Goal: Register for event/course

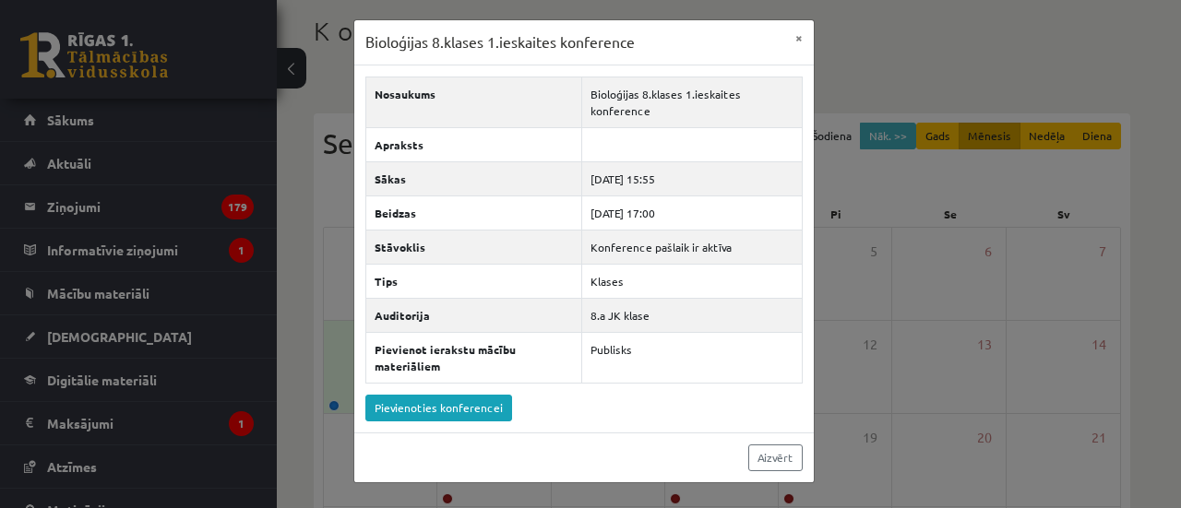
scroll to position [110, 0]
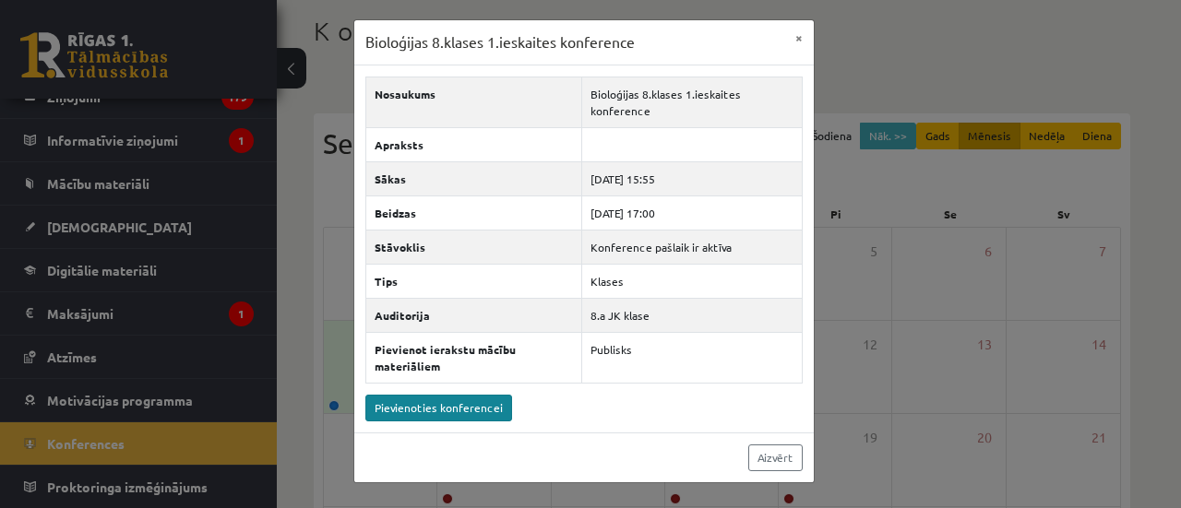
click at [445, 418] on link "Pievienoties konferencei" at bounding box center [438, 408] width 147 height 27
drag, startPoint x: 409, startPoint y: 428, endPoint x: 405, endPoint y: 413, distance: 15.2
click at [406, 420] on div "Nosaukums Bioloģijas 8.klases 1.ieskaites konference Apraksts Sākas [DATE] 15:5…" at bounding box center [583, 248] width 459 height 367
click at [405, 413] on link "Pievienoties konferencei" at bounding box center [438, 408] width 147 height 27
click at [430, 407] on link "Pievienoties konferencei" at bounding box center [438, 408] width 147 height 27
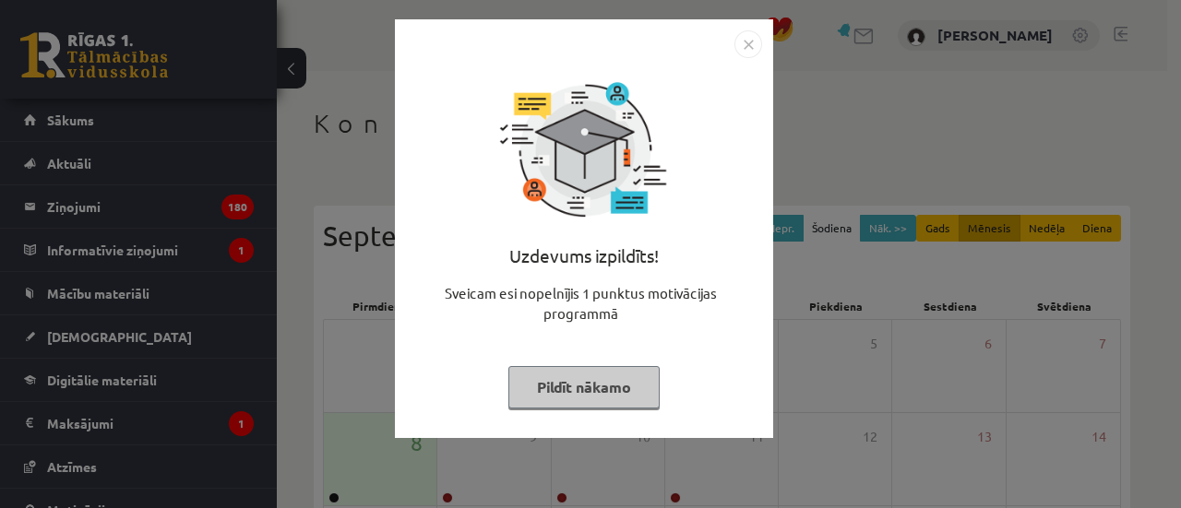
click at [575, 398] on button "Pildīt nākamo" at bounding box center [583, 387] width 151 height 42
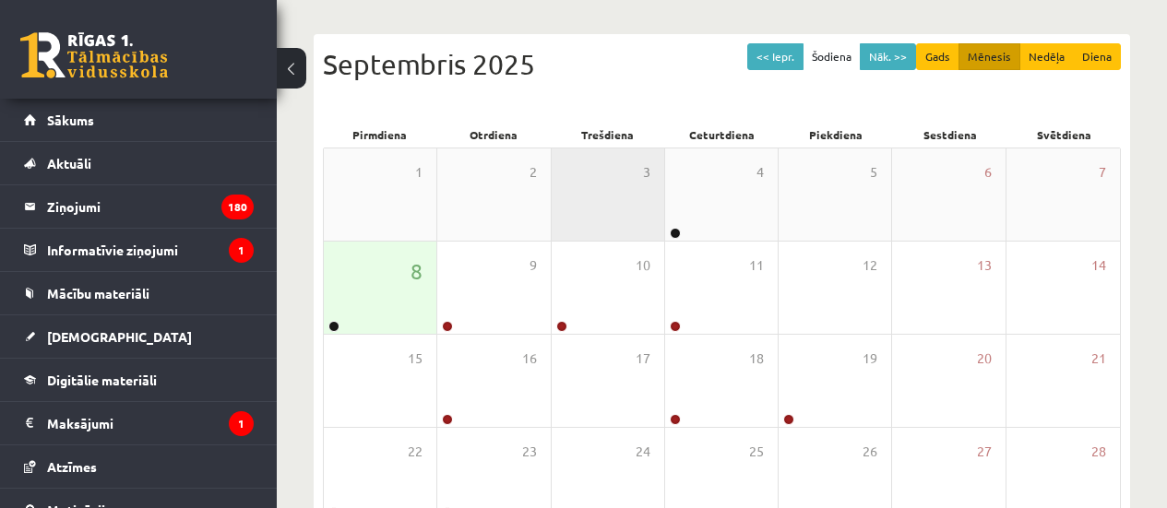
scroll to position [184, 0]
